Goal: Task Accomplishment & Management: Book appointment/travel/reservation

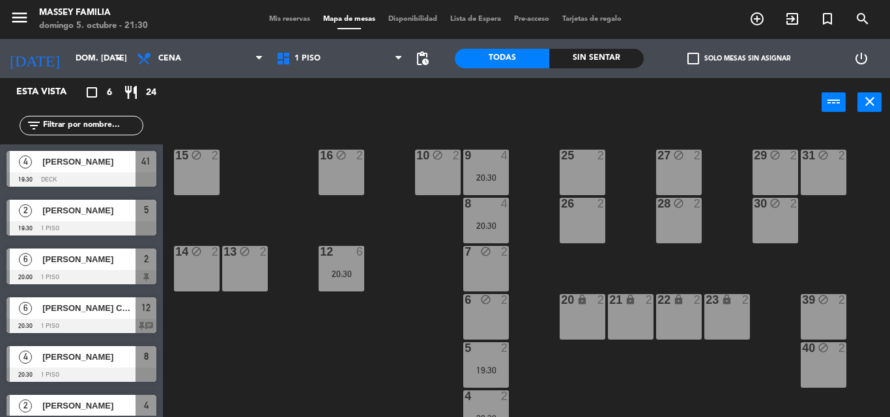
click at [593, 165] on div "25 2" at bounding box center [582, 173] width 46 height 46
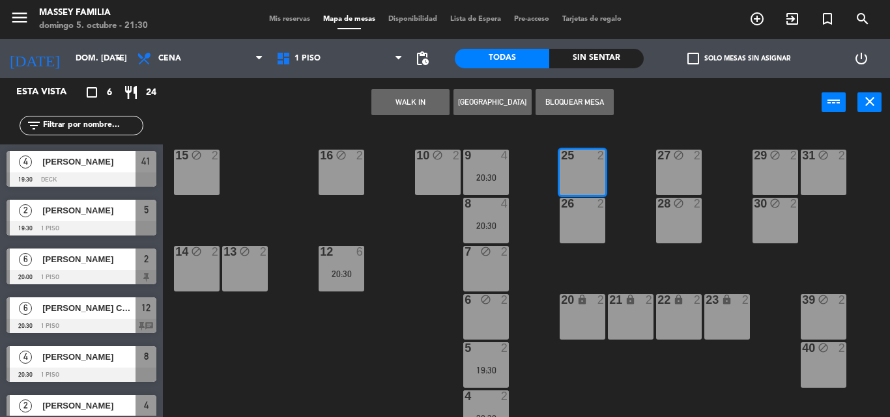
drag, startPoint x: 597, startPoint y: 93, endPoint x: 613, endPoint y: 131, distance: 41.1
click at [609, 104] on button "Bloquear Mesa" at bounding box center [574, 102] width 78 height 26
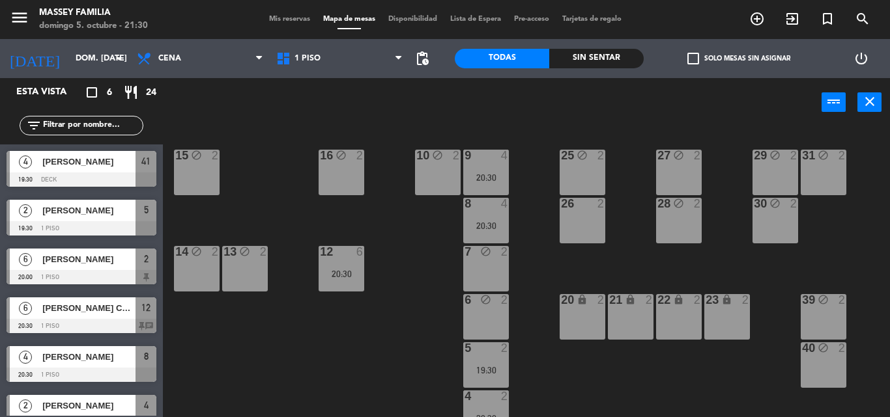
drag, startPoint x: 579, startPoint y: 215, endPoint x: 593, endPoint y: 137, distance: 79.5
click at [579, 214] on div "26 2" at bounding box center [582, 221] width 46 height 46
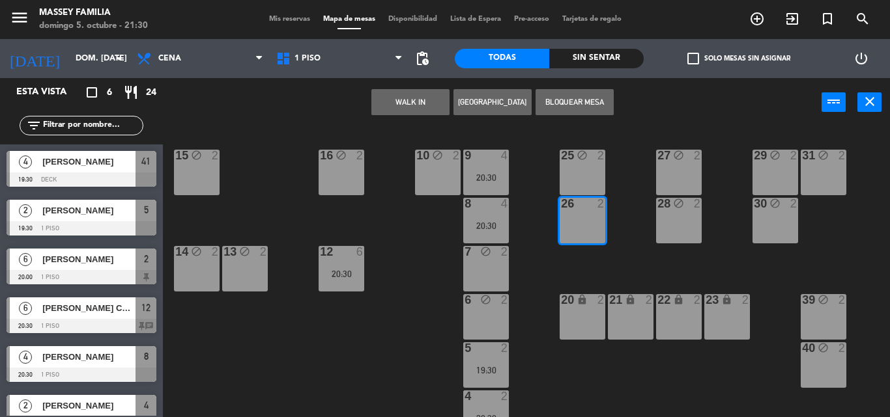
drag, startPoint x: 586, startPoint y: 99, endPoint x: 615, endPoint y: 137, distance: 48.2
click at [589, 107] on button "Bloquear Mesa" at bounding box center [574, 102] width 78 height 26
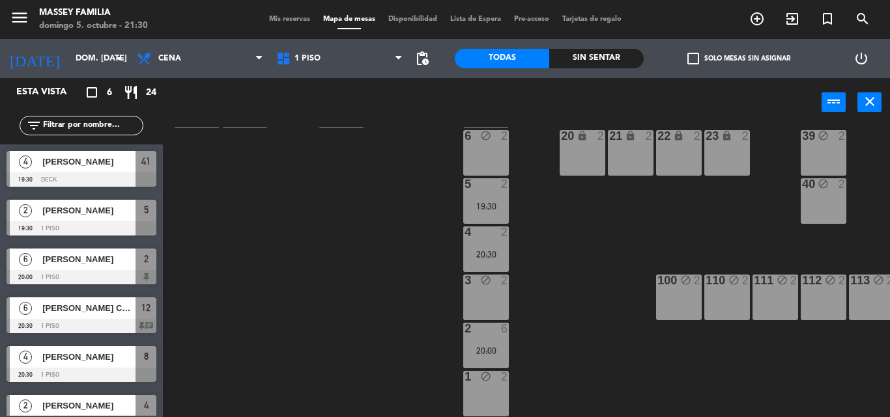
scroll to position [171, 54]
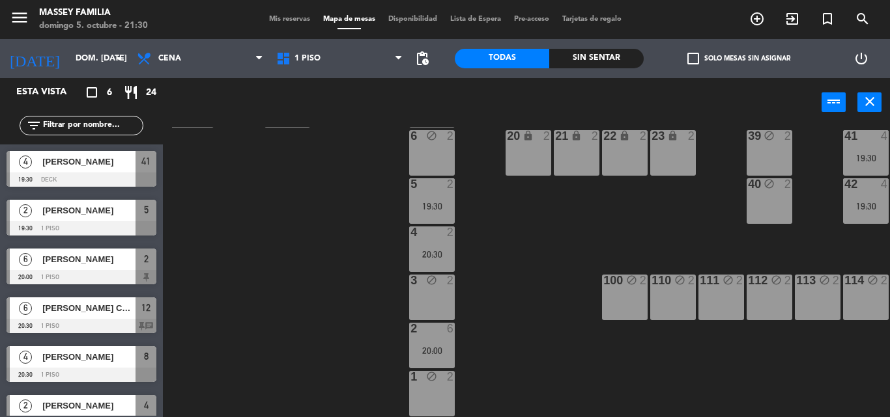
drag, startPoint x: 769, startPoint y: 404, endPoint x: 777, endPoint y: 412, distance: 11.5
click at [777, 412] on div "9 4 20:30 10 block 2 15 block 2 16 block 2 25 block 2 27 block 2 29 block 2 31 …" at bounding box center [531, 272] width 718 height 290
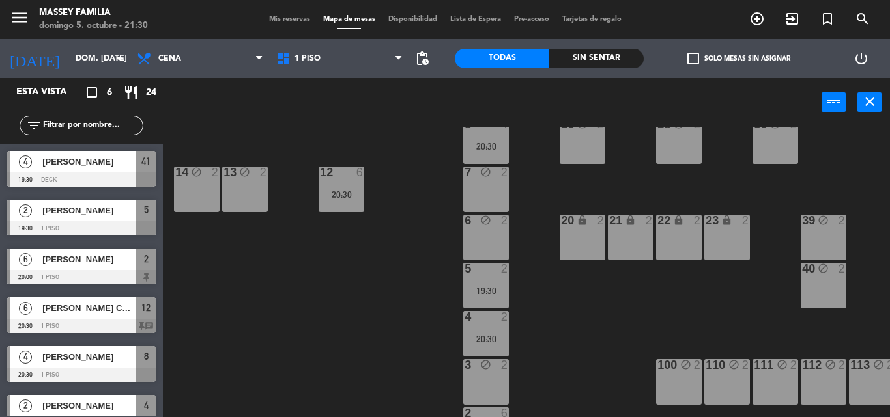
scroll to position [171, 0]
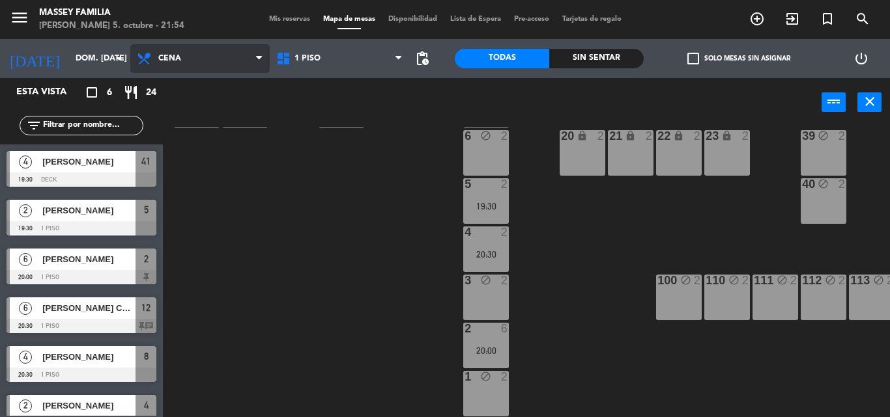
click at [253, 53] on span "Cena" at bounding box center [199, 58] width 139 height 29
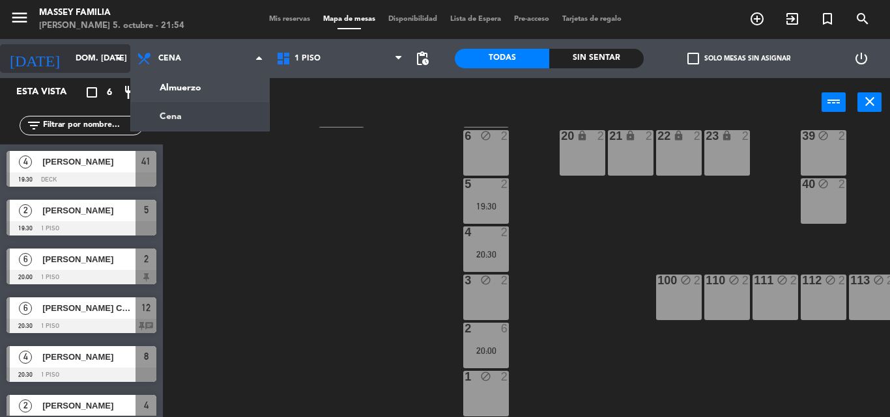
drag, startPoint x: 245, startPoint y: 53, endPoint x: 80, endPoint y: 69, distance: 165.6
click at [231, 55] on span "Cena" at bounding box center [199, 58] width 139 height 29
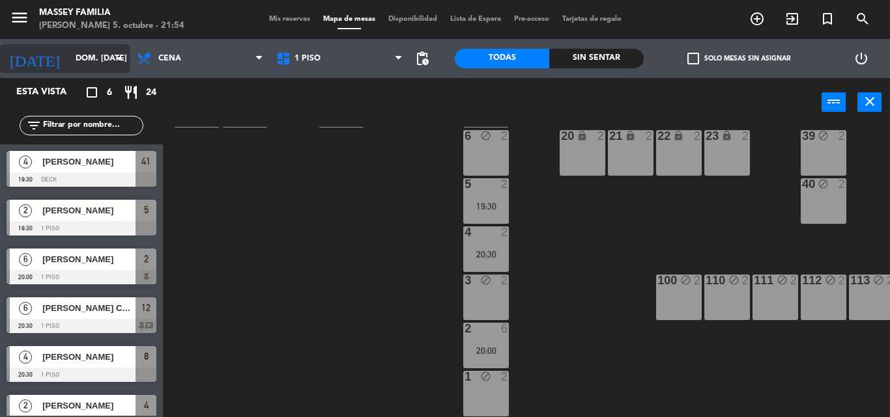
click at [98, 55] on input "dom. [DATE]" at bounding box center [124, 59] width 110 height 22
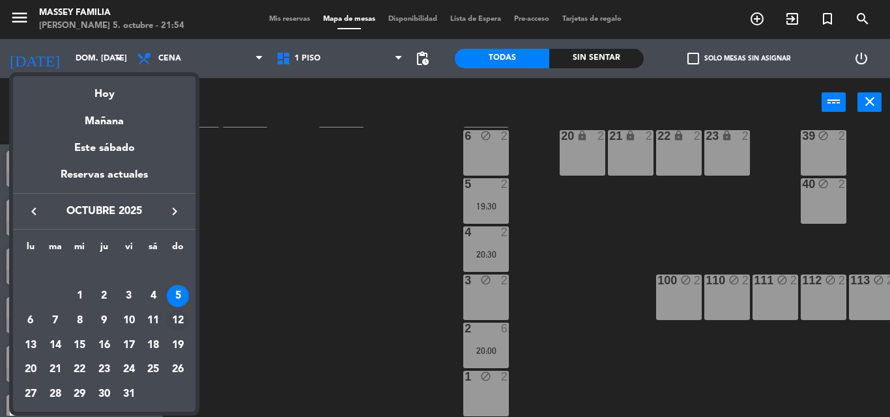
click at [181, 314] on div "12" at bounding box center [178, 321] width 22 height 22
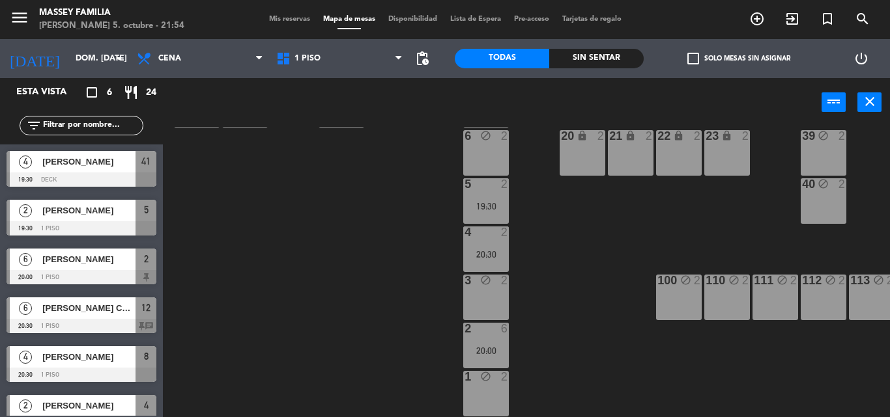
type input "dom. [DATE]"
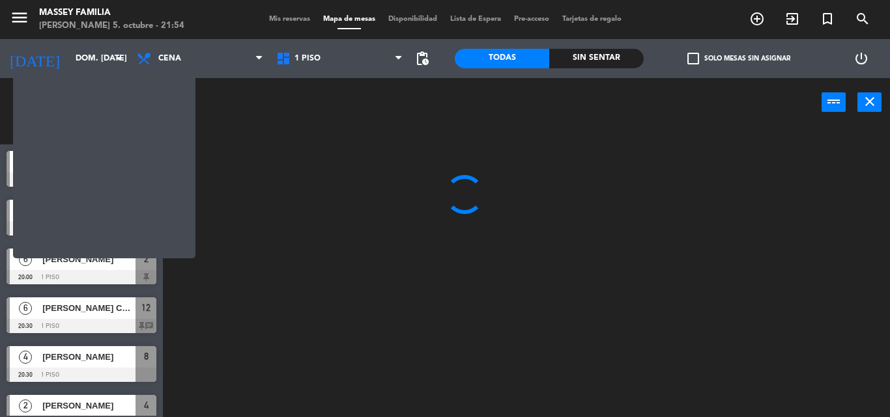
scroll to position [0, 0]
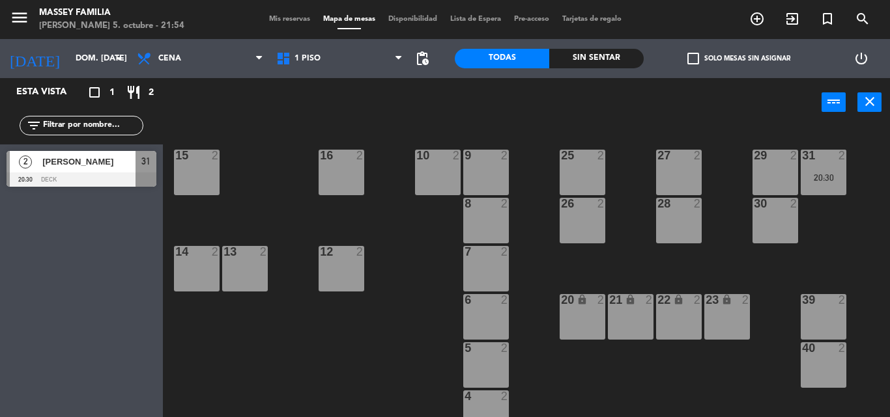
click at [195, 164] on div "15 2" at bounding box center [197, 173] width 46 height 46
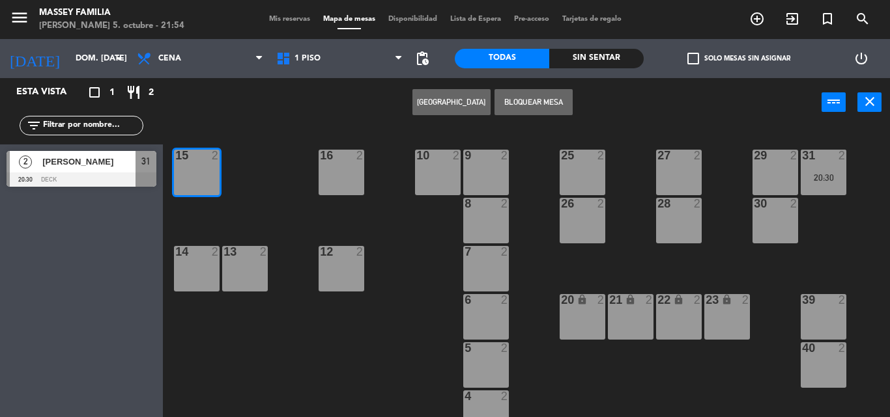
click at [440, 111] on button "[GEOGRAPHIC_DATA]" at bounding box center [451, 102] width 78 height 26
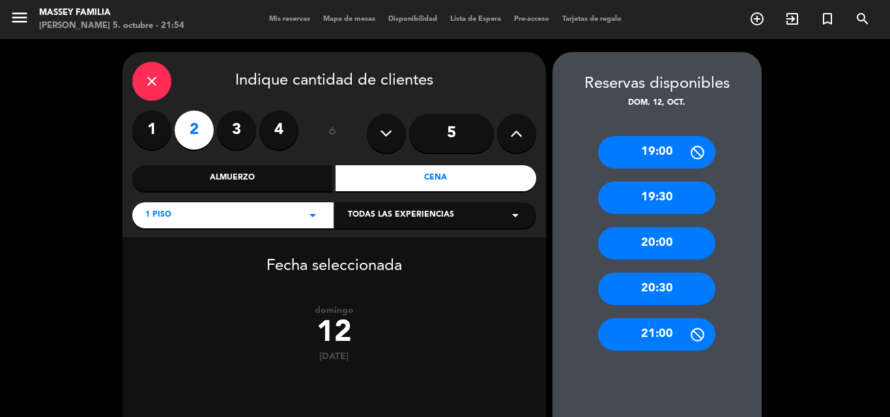
click at [285, 130] on label "4" at bounding box center [278, 130] width 39 height 39
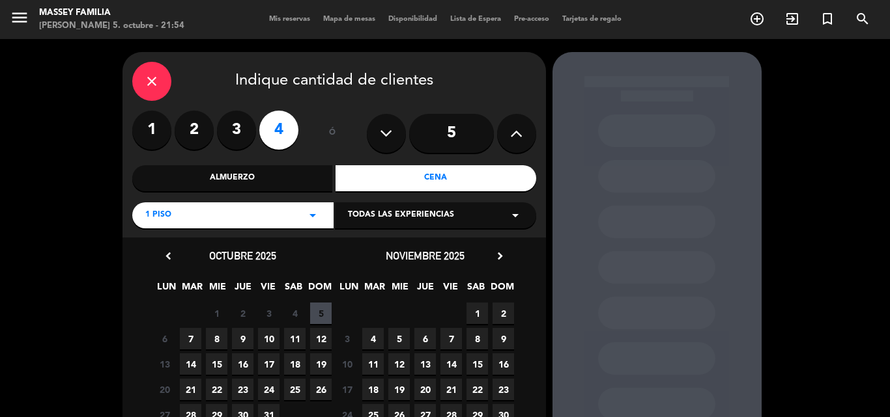
click at [321, 344] on span "12" at bounding box center [320, 338] width 21 height 21
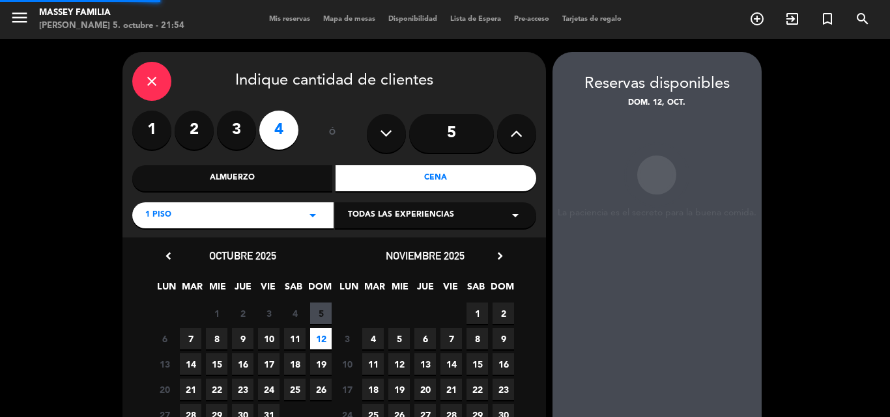
scroll to position [52, 0]
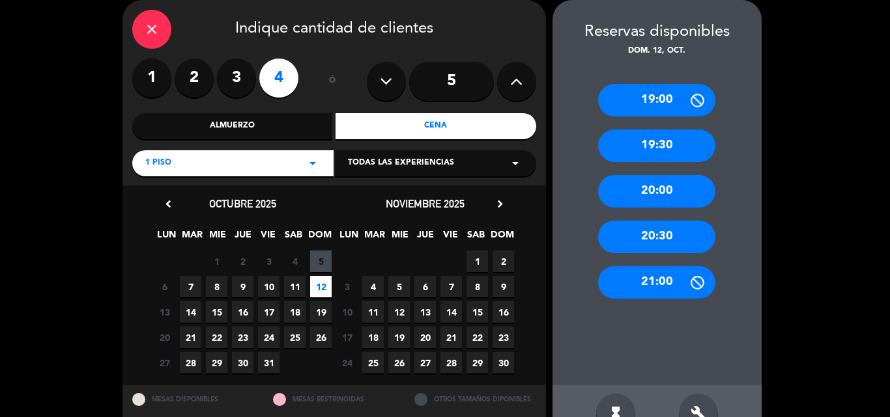
click at [633, 243] on div "20:30" at bounding box center [656, 237] width 117 height 33
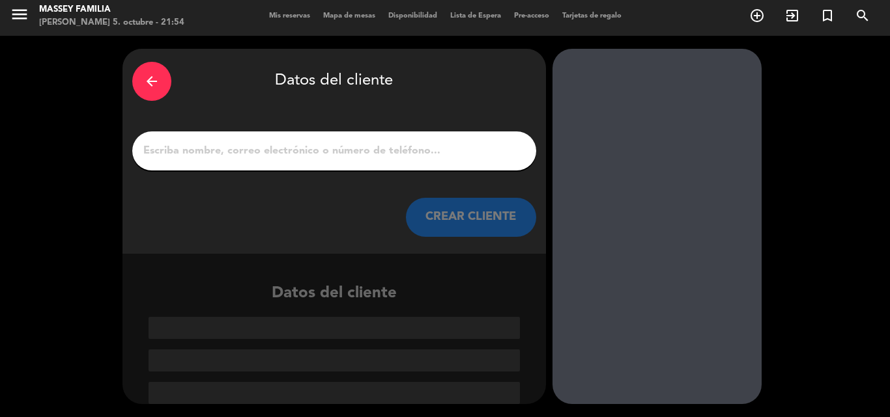
scroll to position [3, 0]
click at [241, 154] on input "1" at bounding box center [334, 151] width 384 height 18
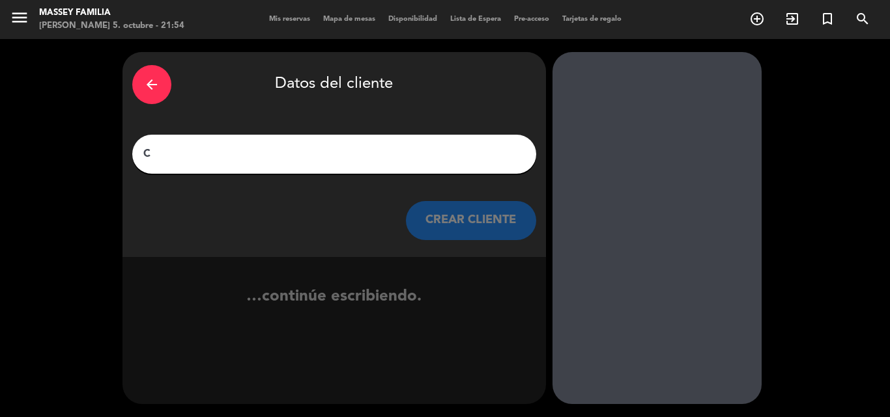
scroll to position [0, 0]
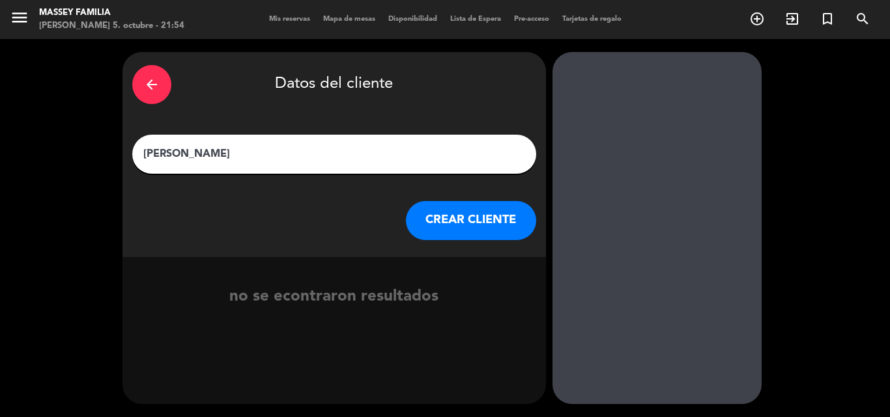
type input "[PERSON_NAME]"
click at [421, 220] on button "CREAR CLIENTE" at bounding box center [471, 220] width 130 height 39
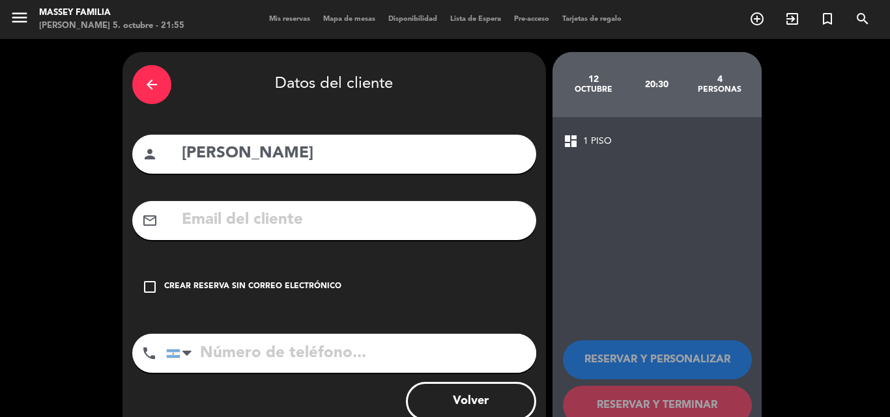
drag, startPoint x: 156, startPoint y: 285, endPoint x: 201, endPoint y: 301, distance: 47.2
click at [156, 285] on icon "check_box_outline_blank" at bounding box center [150, 287] width 16 height 16
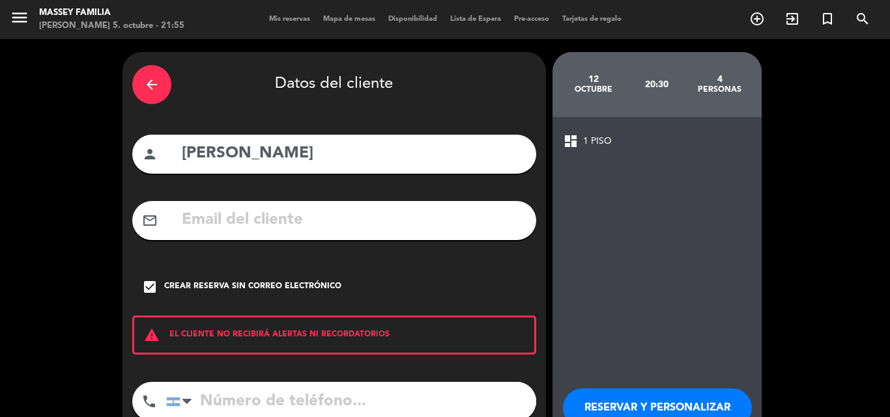
scroll to position [85, 0]
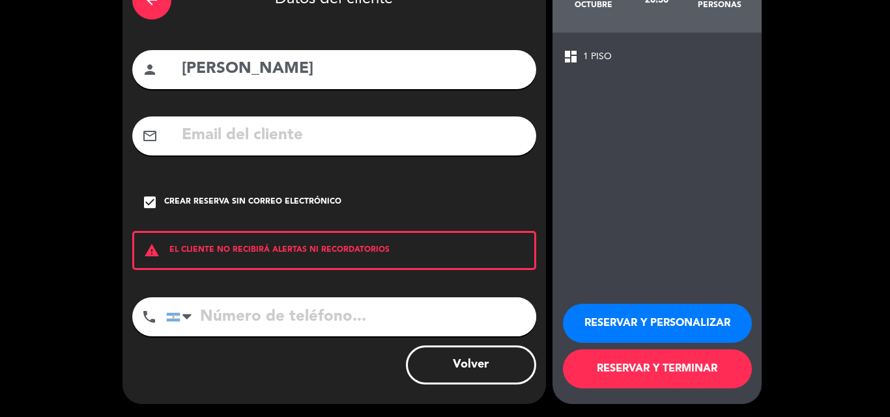
click at [604, 318] on button "RESERVAR Y PERSONALIZAR" at bounding box center [657, 323] width 189 height 39
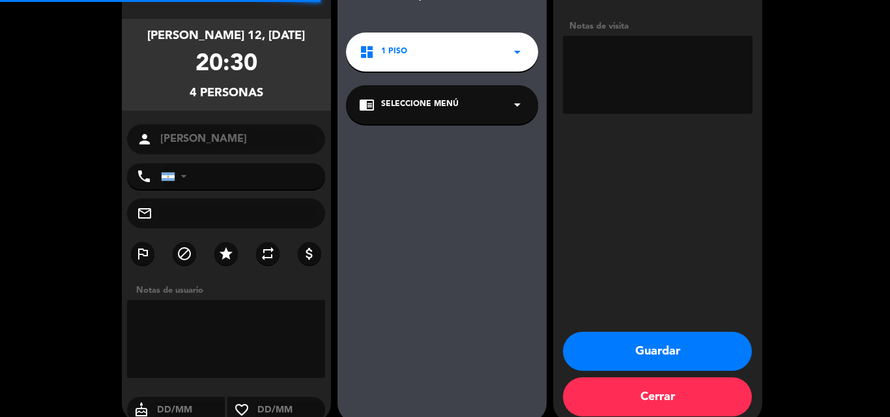
scroll to position [52, 0]
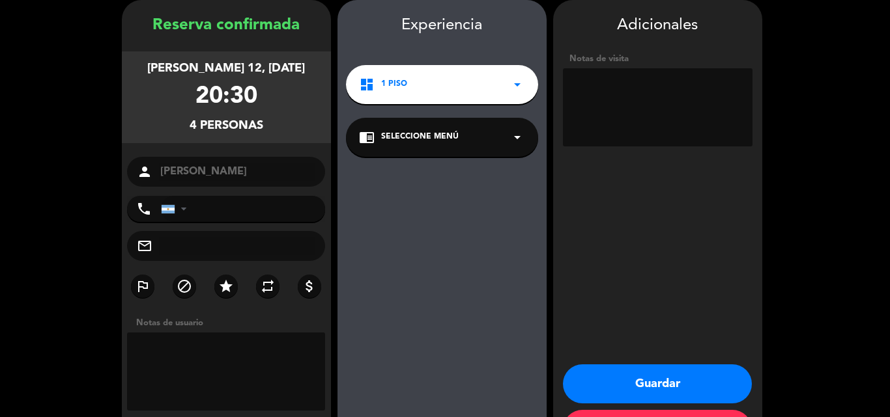
click at [686, 123] on textarea at bounding box center [658, 107] width 190 height 78
type textarea "n"
type textarea "M15"
click at [604, 383] on button "Guardar" at bounding box center [657, 384] width 189 height 39
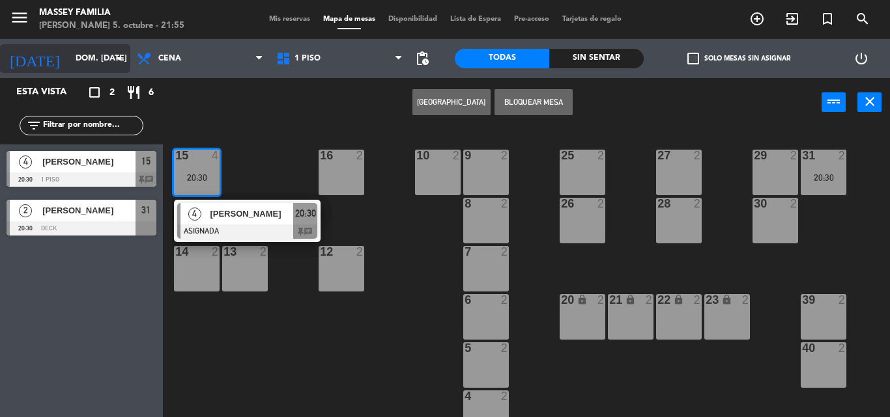
click at [113, 58] on icon "arrow_drop_down" at bounding box center [119, 59] width 16 height 16
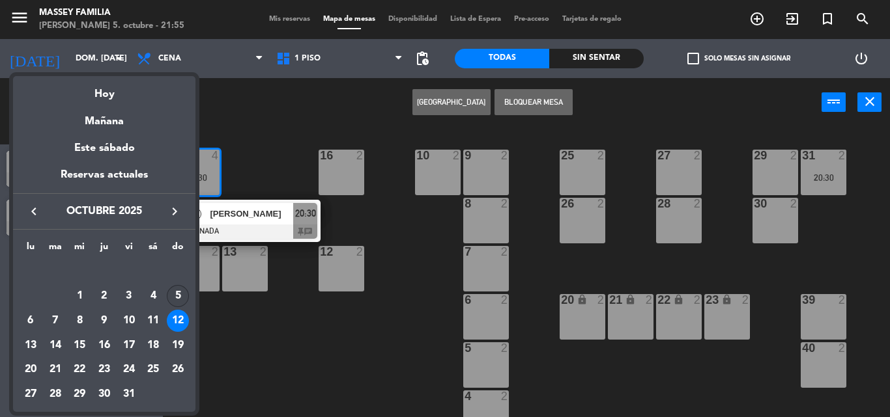
click at [173, 297] on div "5" at bounding box center [178, 296] width 22 height 22
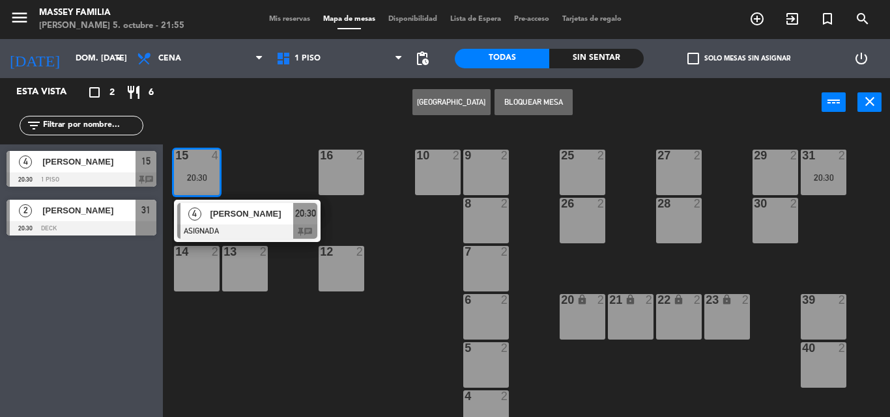
type input "dom. [DATE]"
